Goal: Obtain resource: Download file/media

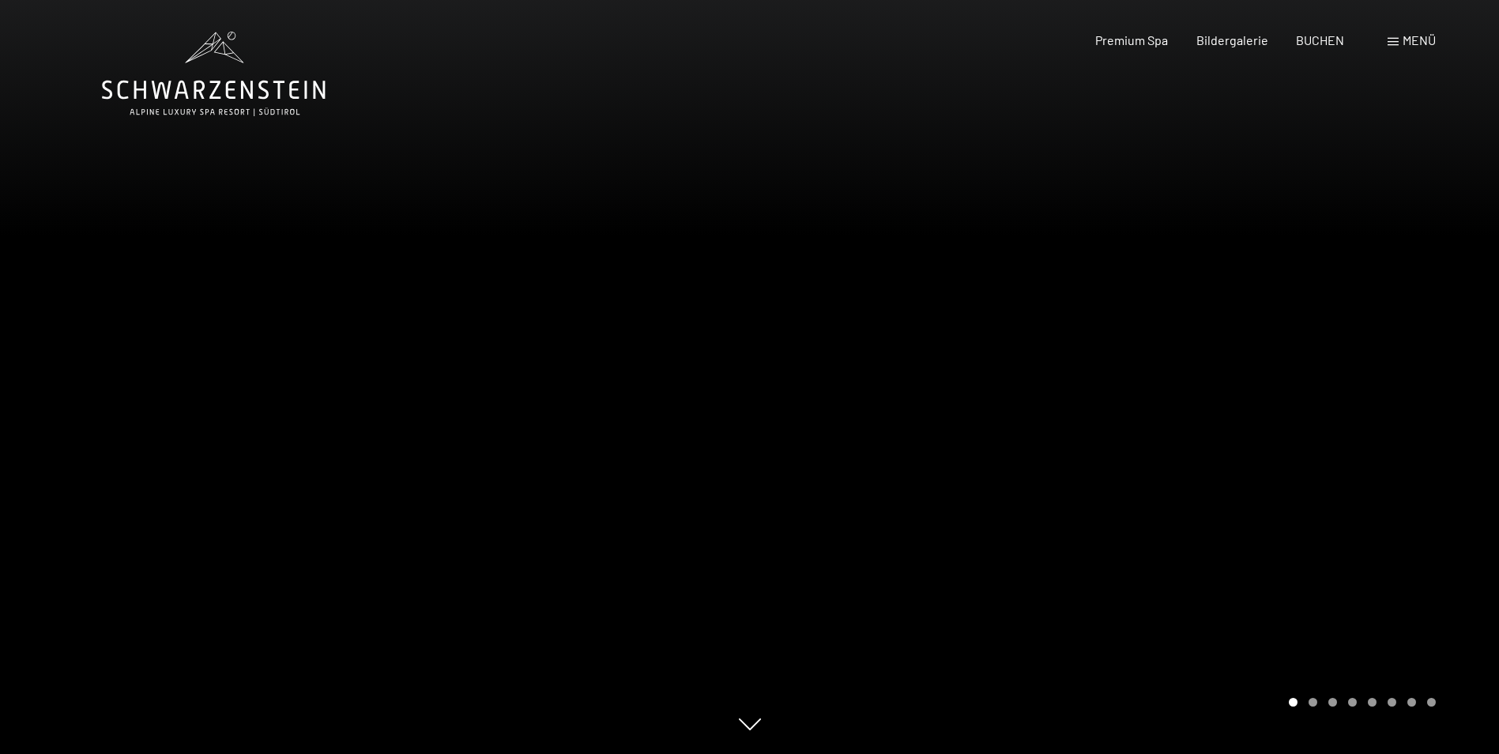
click at [963, 423] on div at bounding box center [1125, 377] width 750 height 754
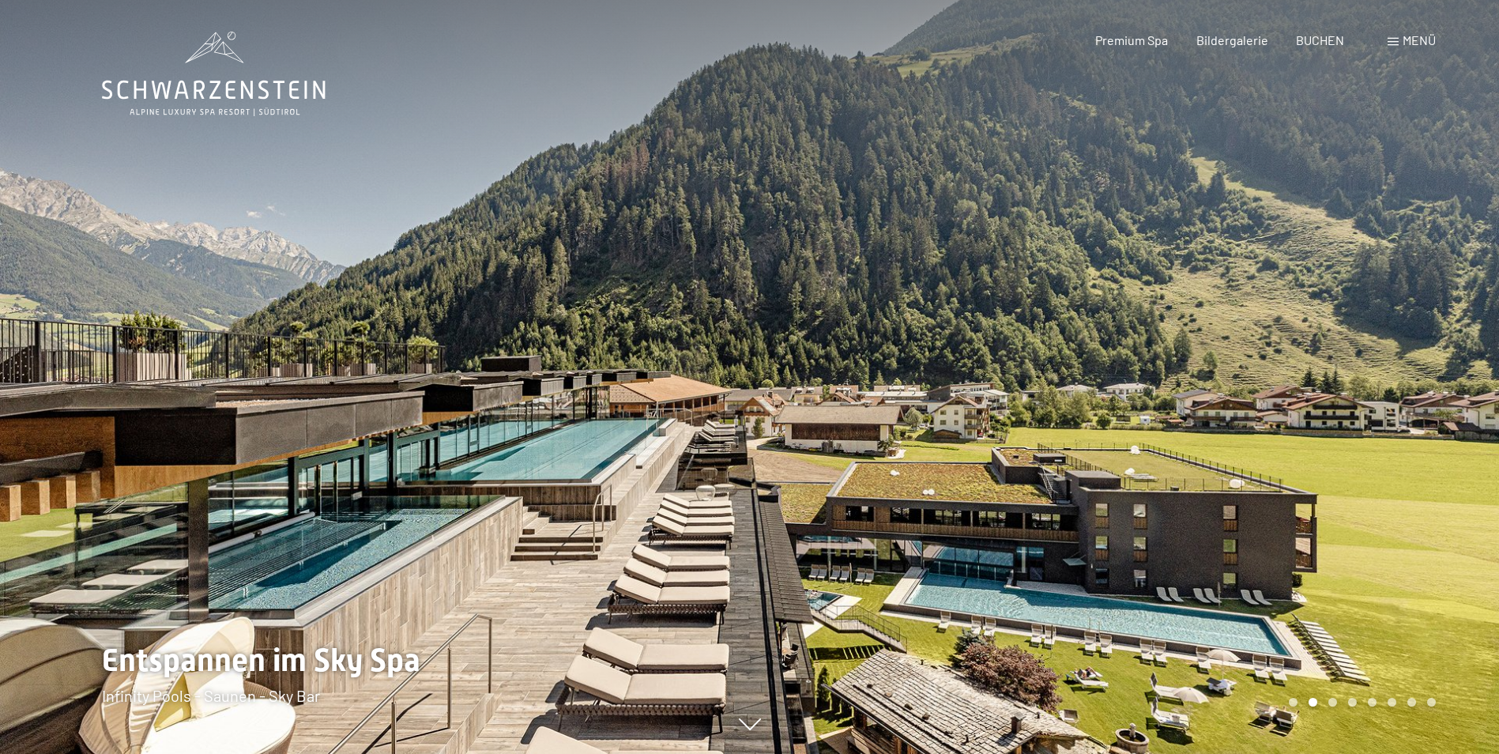
click at [640, 449] on div at bounding box center [375, 377] width 750 height 754
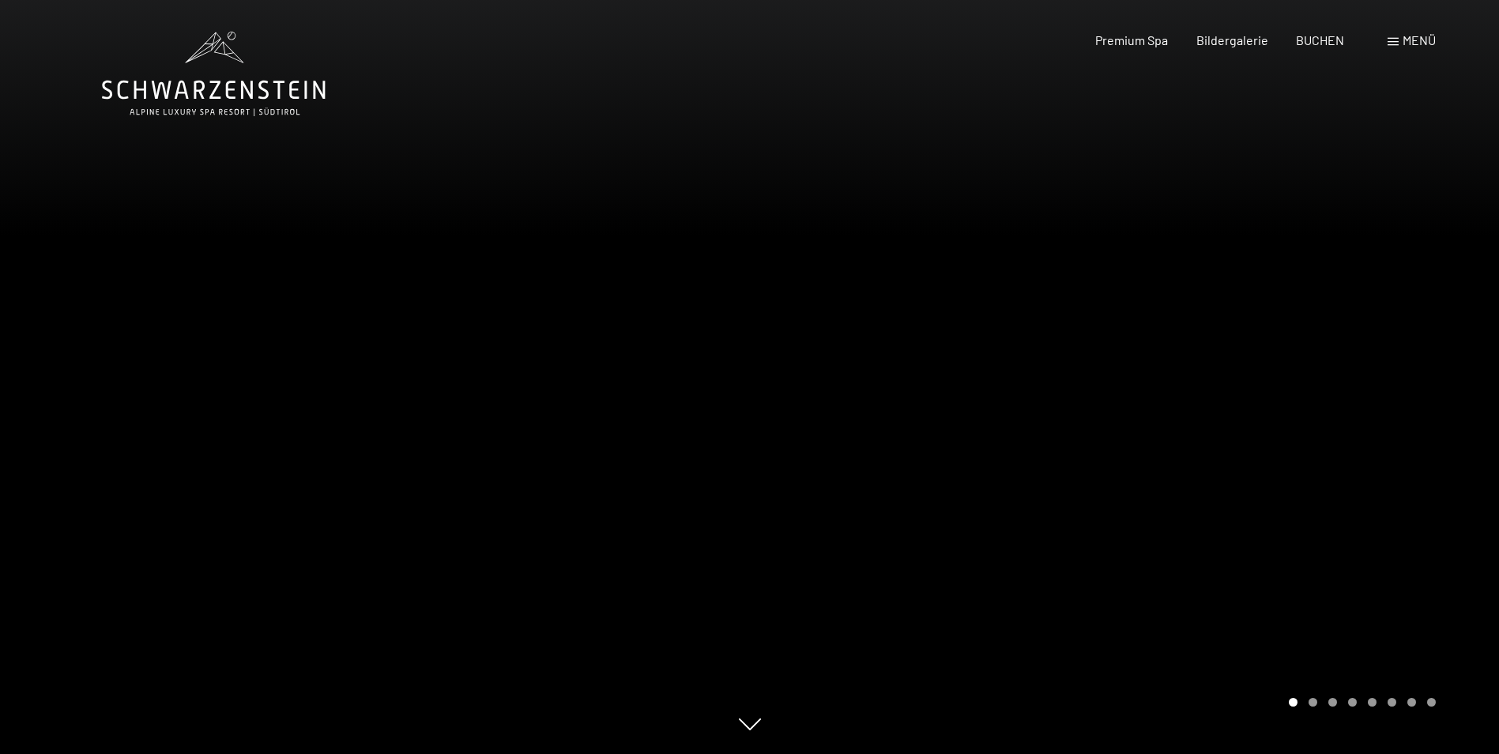
drag, startPoint x: 1290, startPoint y: 522, endPoint x: 454, endPoint y: 442, distance: 840.0
click at [454, 753] on div at bounding box center [750, 754] width 1296 height 0
click at [1111, 36] on span "Premium Spa" at bounding box center [1131, 37] width 73 height 15
click at [1315, 698] on div "Carousel Page 2" at bounding box center [1313, 702] width 9 height 9
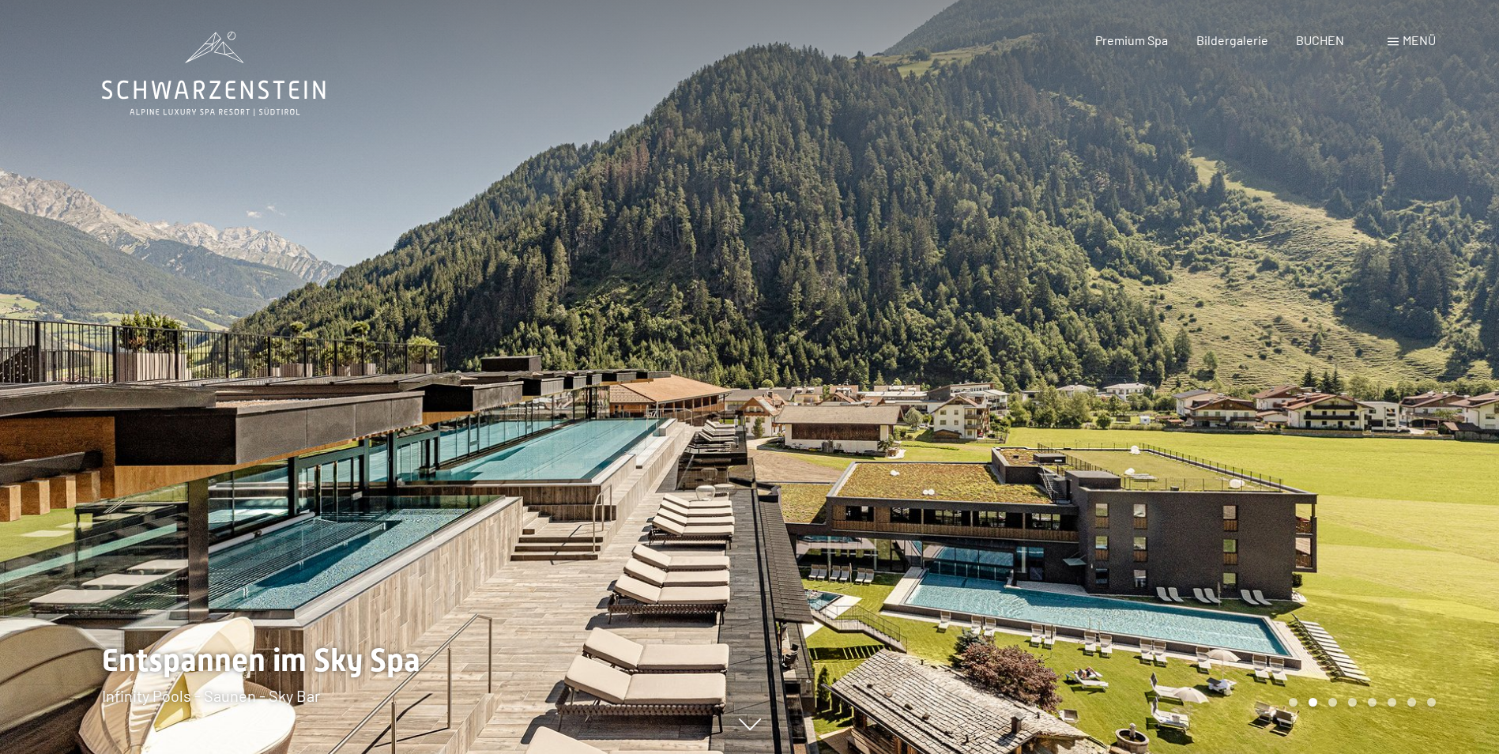
click at [1333, 698] on div "Carousel Page 3" at bounding box center [1333, 702] width 9 height 9
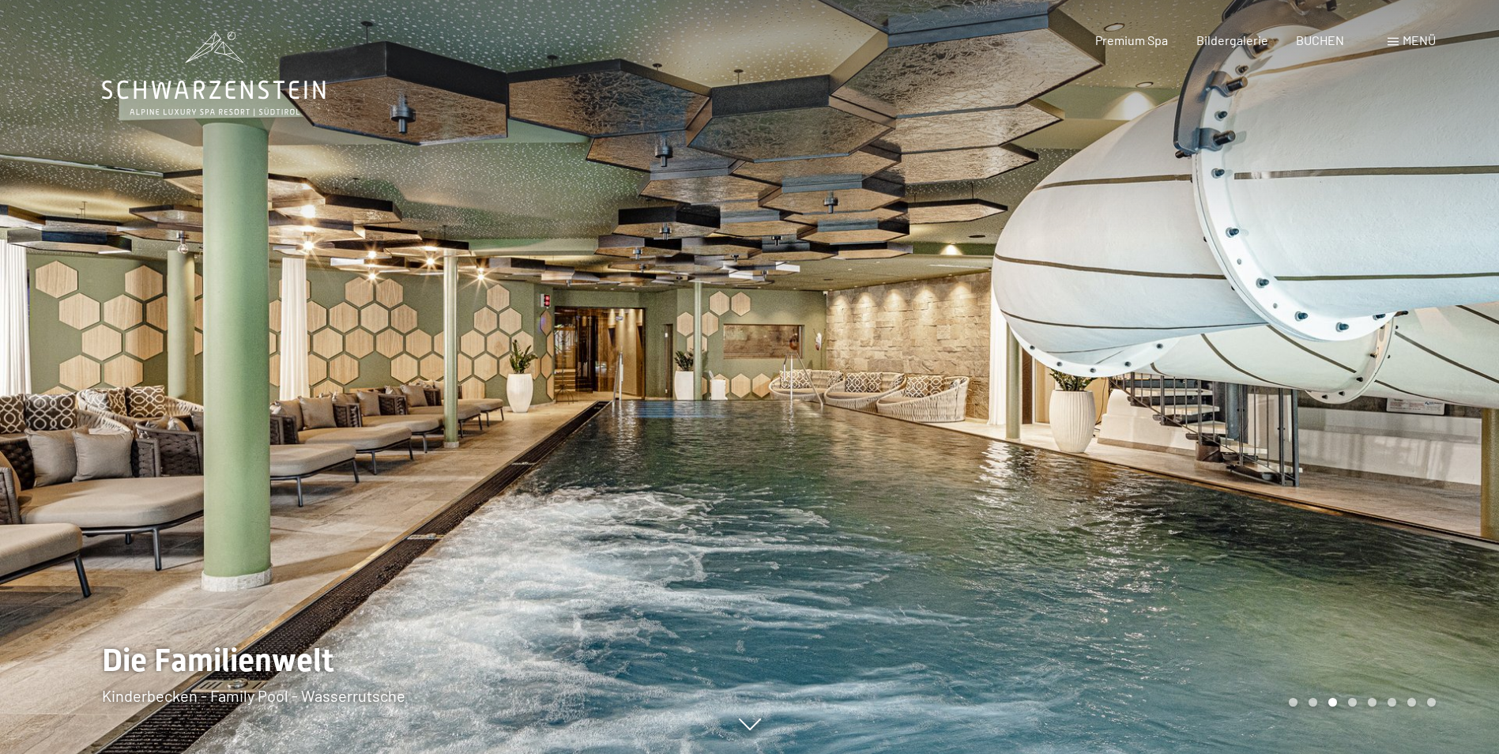
click at [1351, 702] on div "Carousel Page 4" at bounding box center [1352, 702] width 9 height 9
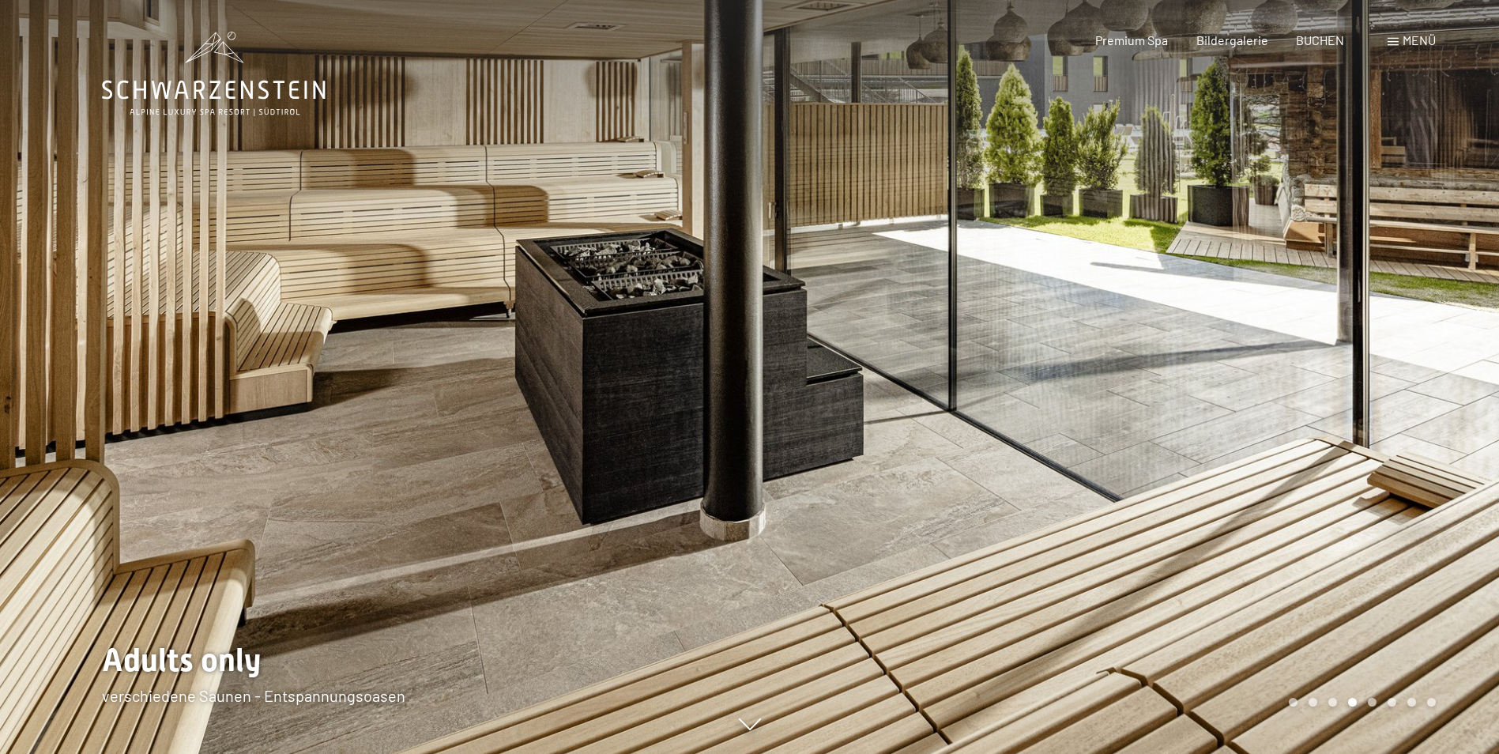
click at [1370, 702] on div "Carousel Page 5" at bounding box center [1372, 702] width 9 height 9
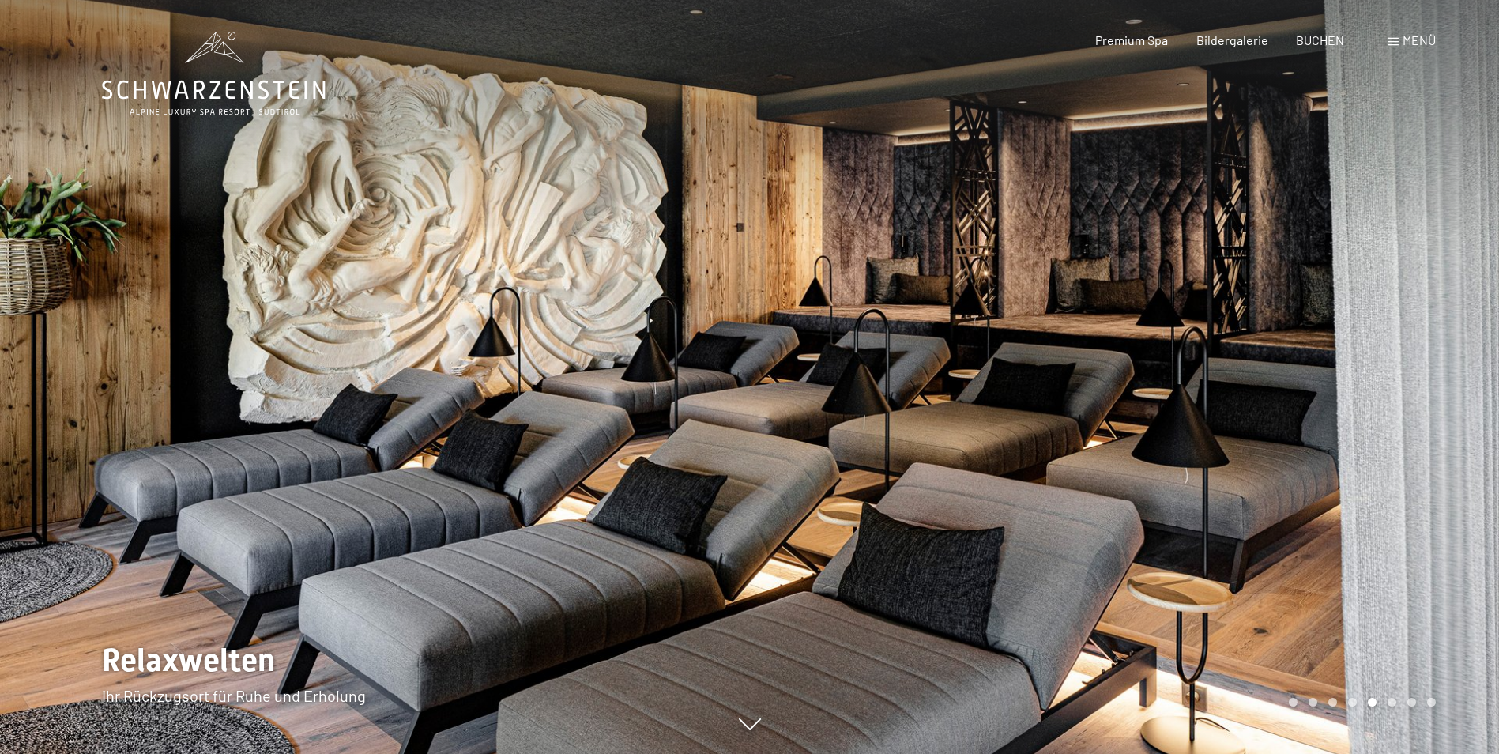
click at [1388, 702] on div "Carousel Page 6" at bounding box center [1392, 702] width 9 height 9
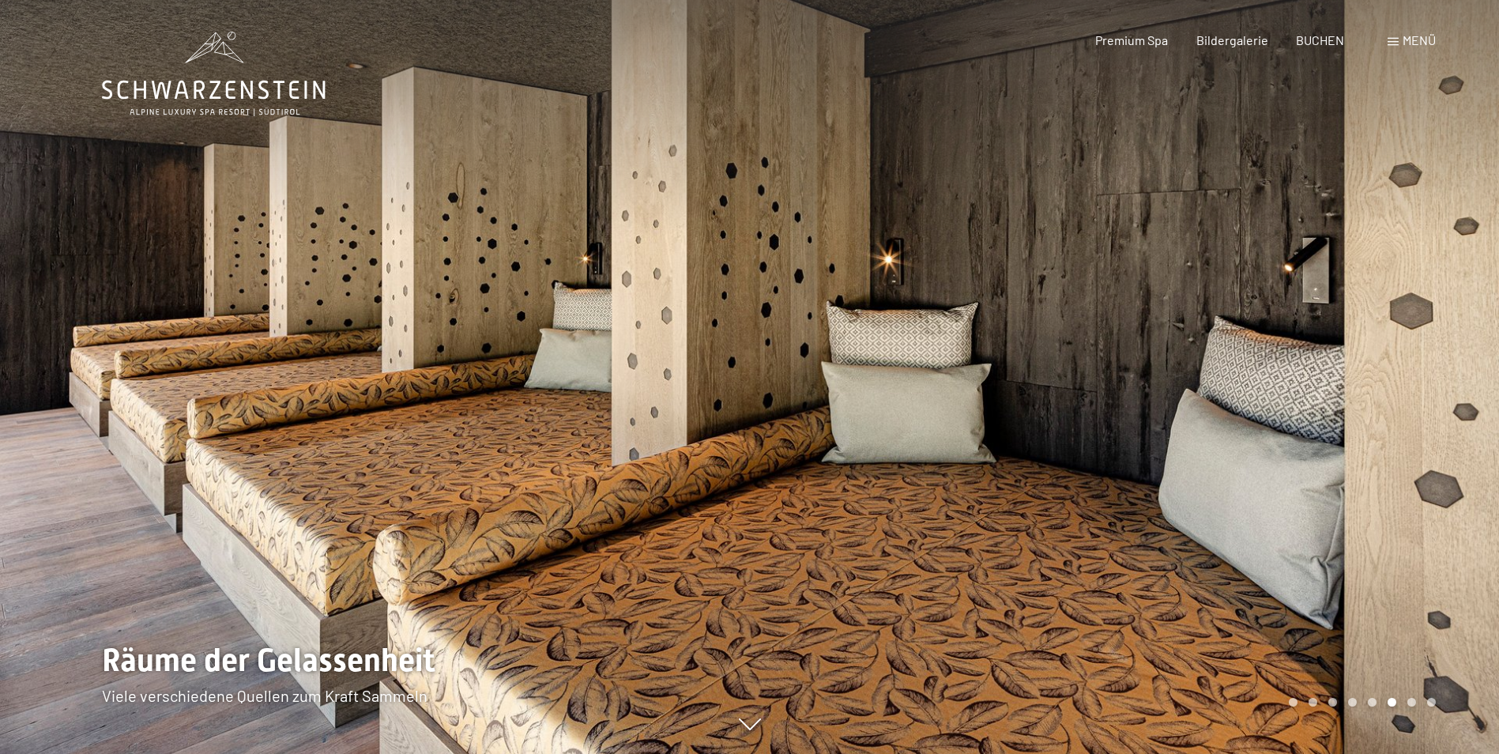
click at [1414, 704] on div "Carousel Page 7" at bounding box center [1412, 702] width 9 height 9
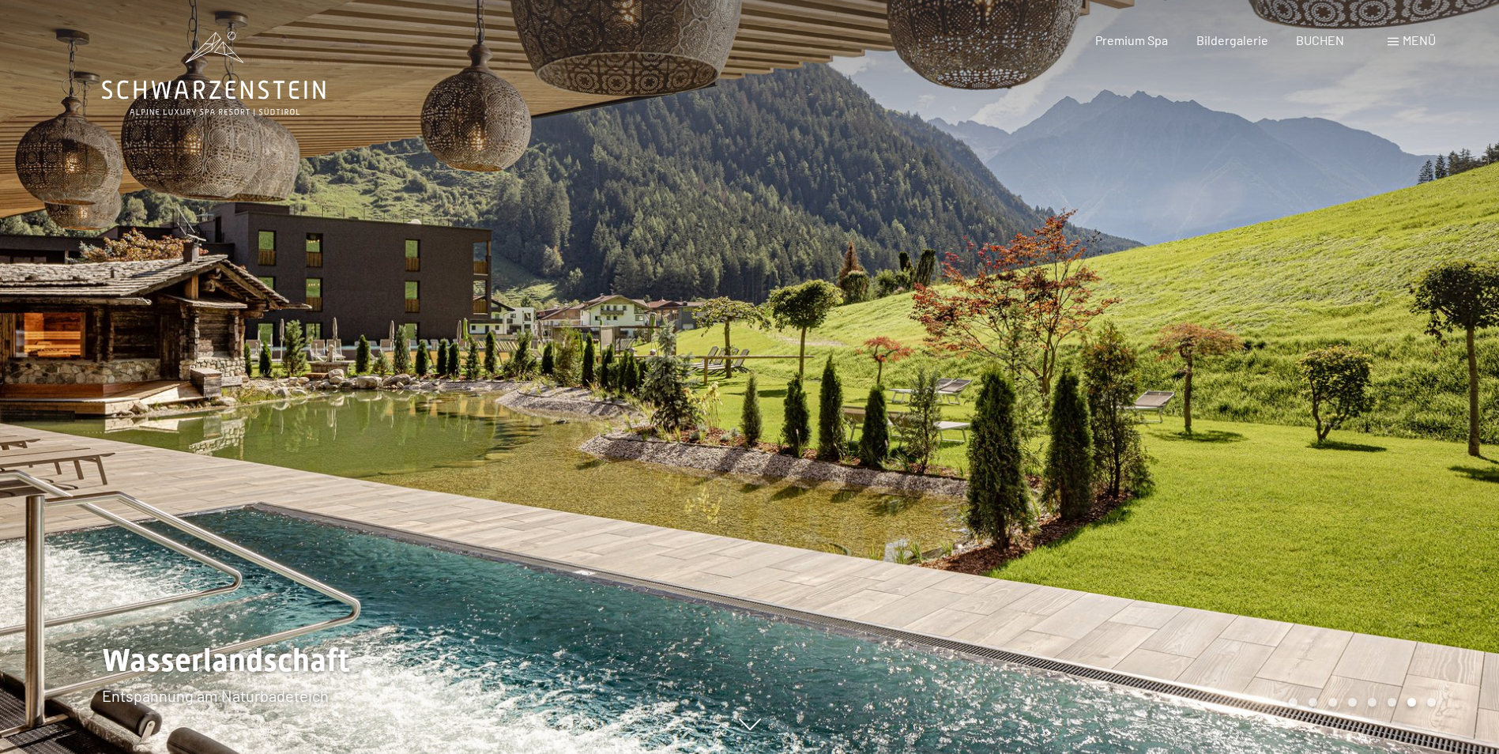
click at [1430, 700] on div "Carousel Page 8" at bounding box center [1431, 702] width 9 height 9
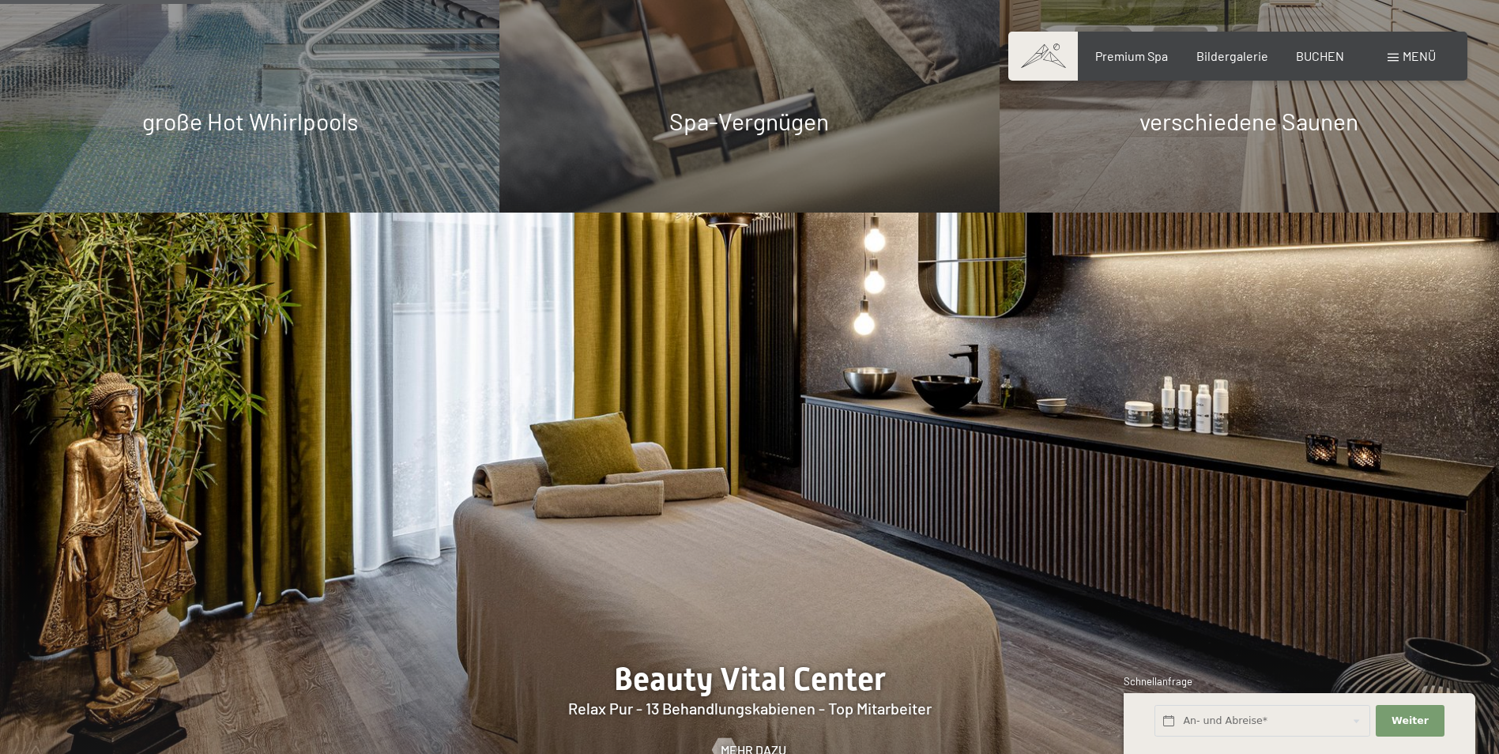
scroll to position [1976, 0]
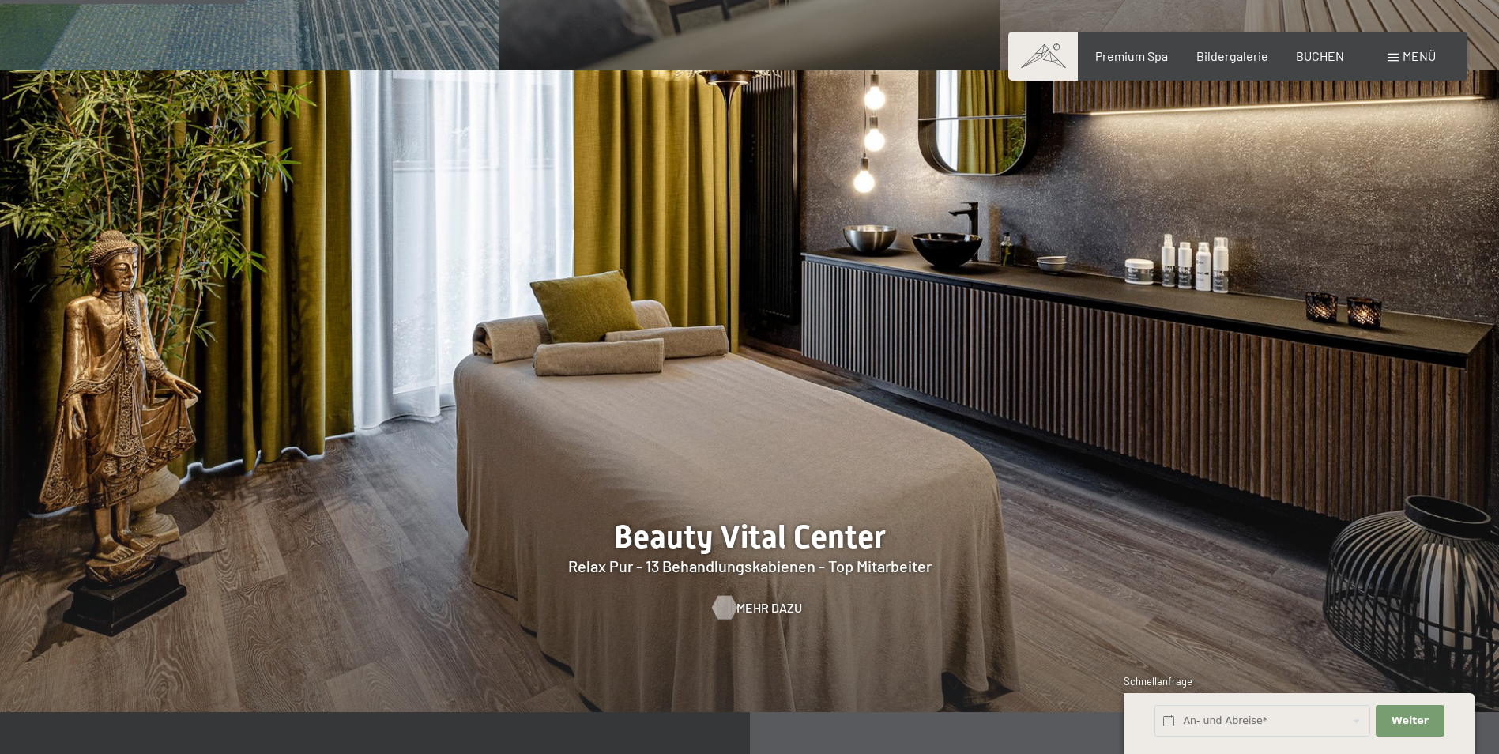
click at [745, 599] on span "Mehr dazu" at bounding box center [770, 607] width 66 height 17
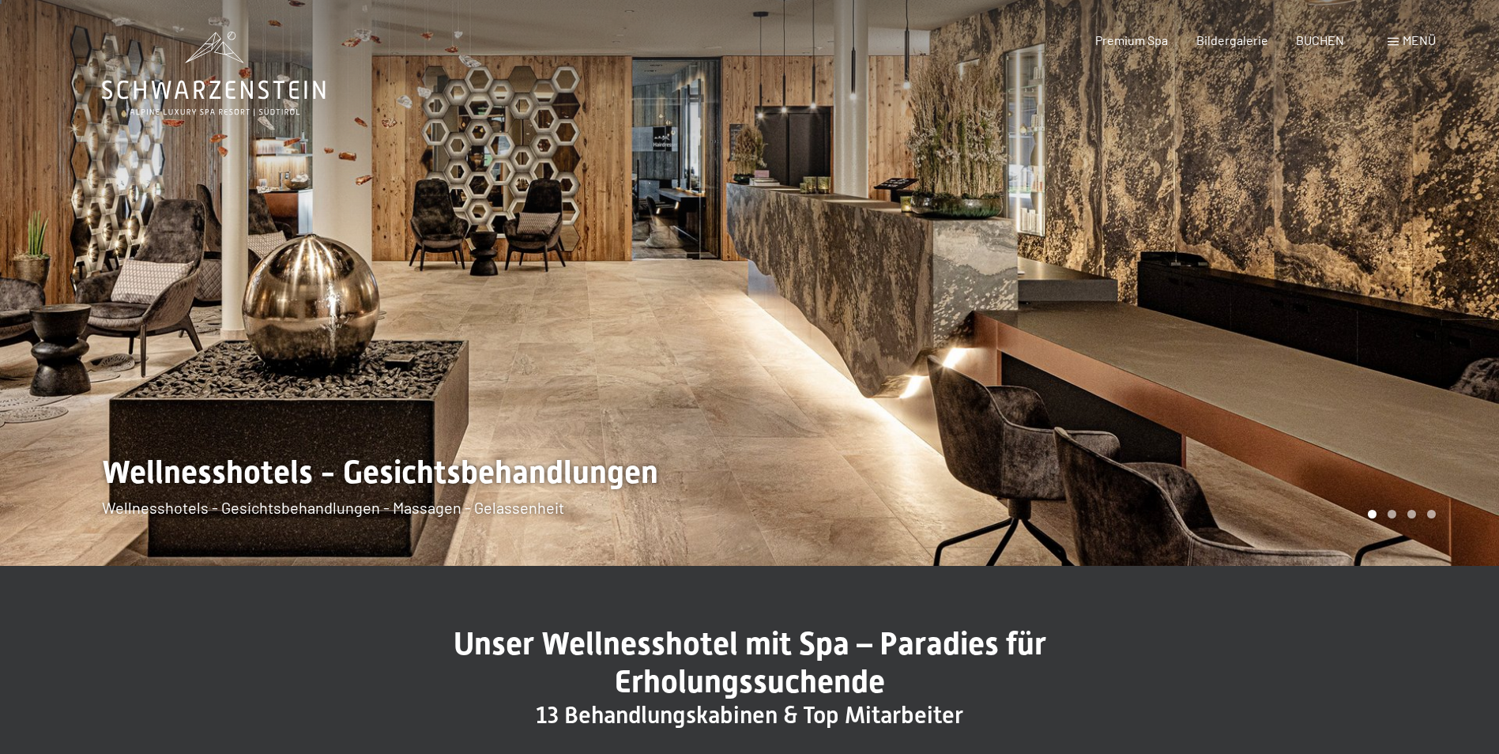
scroll to position [237, 0]
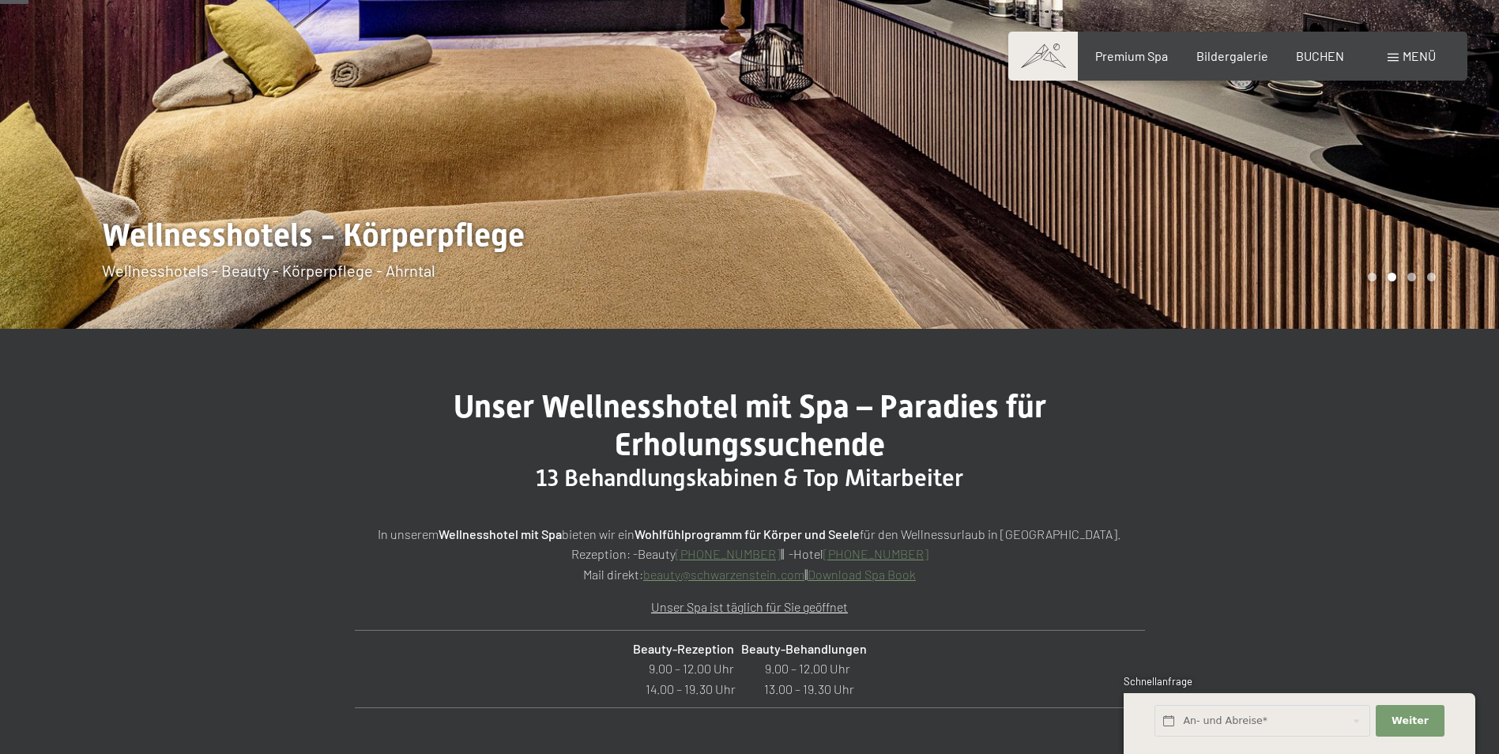
click at [889, 574] on link "Download Spa Book" at bounding box center [862, 574] width 108 height 15
